Goal: Information Seeking & Learning: Learn about a topic

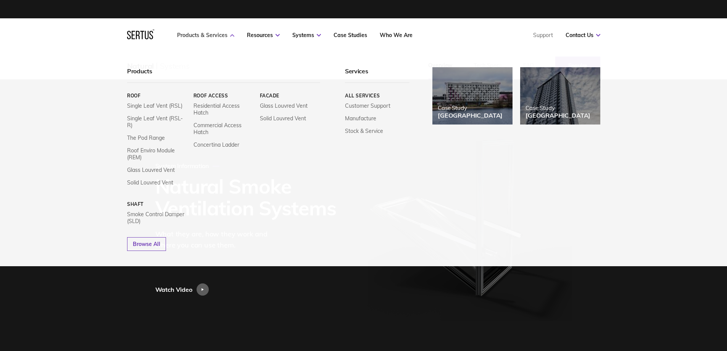
click at [210, 34] on link "Products & Services" at bounding box center [205, 35] width 57 height 7
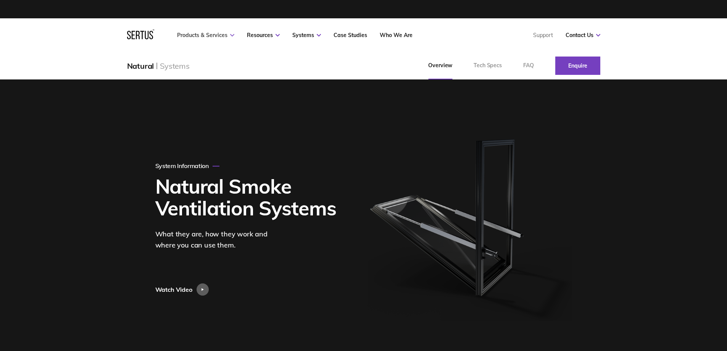
click at [210, 34] on link "Products & Services" at bounding box center [205, 35] width 57 height 7
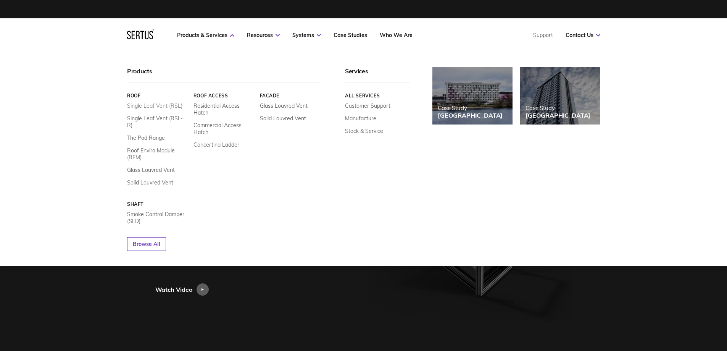
click at [156, 107] on link "Single Leaf Vent (RSL)" at bounding box center [154, 105] width 55 height 7
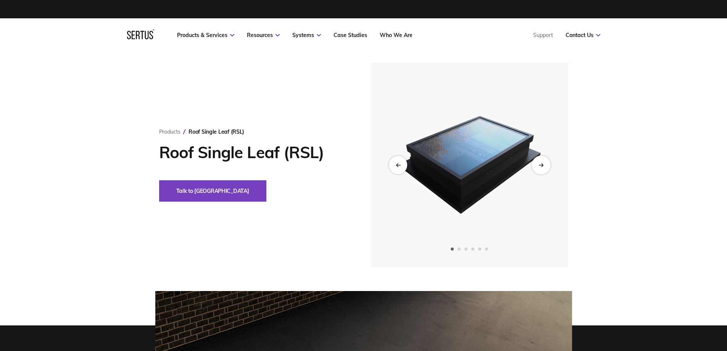
click at [546, 165] on div "Next slide" at bounding box center [541, 164] width 19 height 19
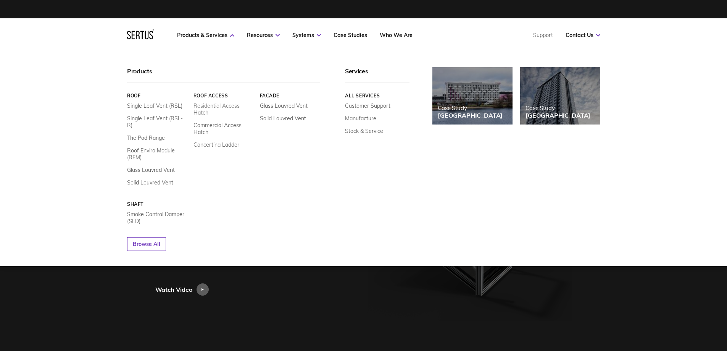
click at [218, 107] on link "Residential Access Hatch" at bounding box center [223, 109] width 61 height 14
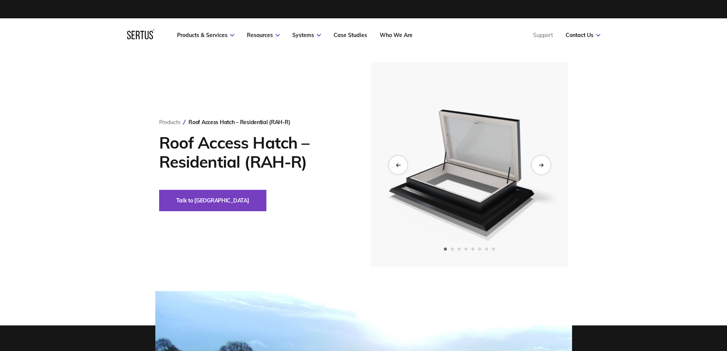
click at [546, 166] on div "Next slide" at bounding box center [541, 164] width 19 height 19
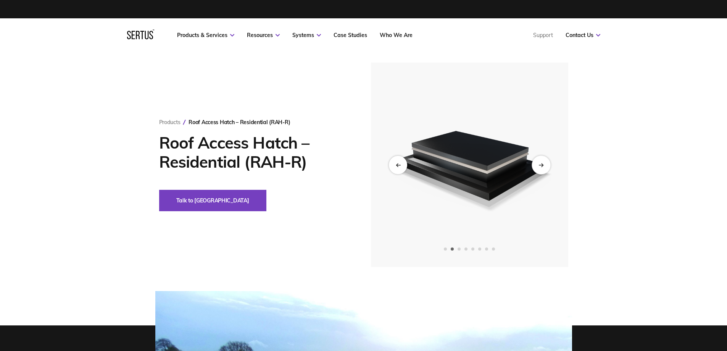
click at [546, 166] on div "Next slide" at bounding box center [541, 164] width 19 height 19
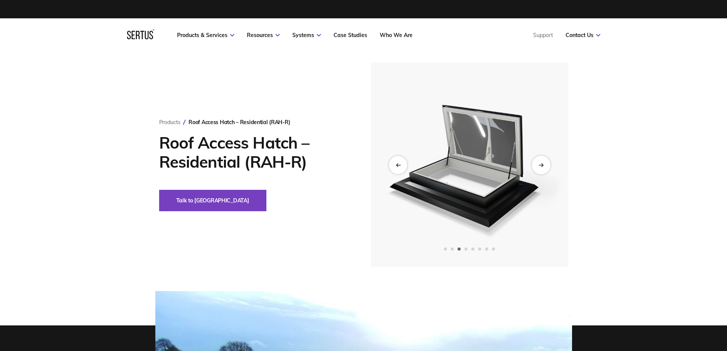
click at [546, 166] on div "Next slide" at bounding box center [541, 164] width 19 height 19
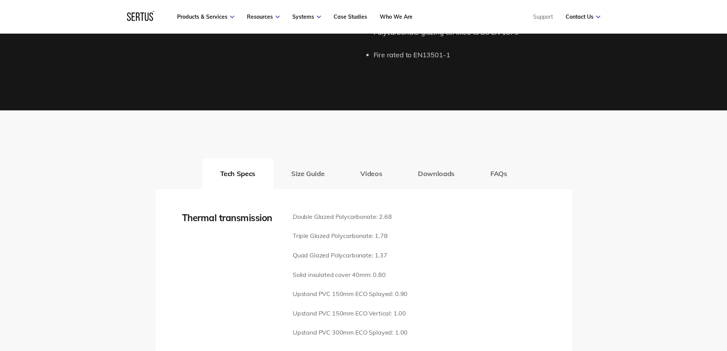
scroll to position [1068, 0]
